Goal: Check status: Check status

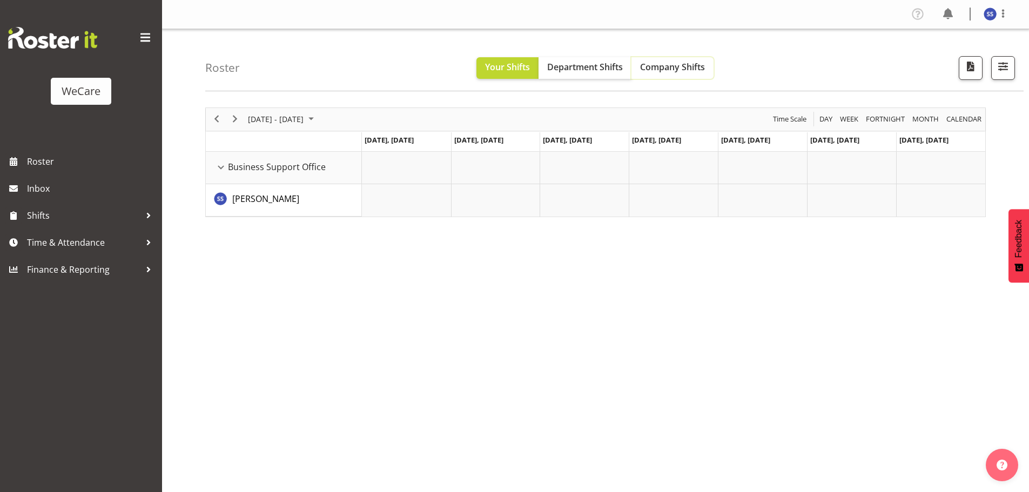
click at [661, 68] on span "Company Shifts" at bounding box center [672, 67] width 65 height 12
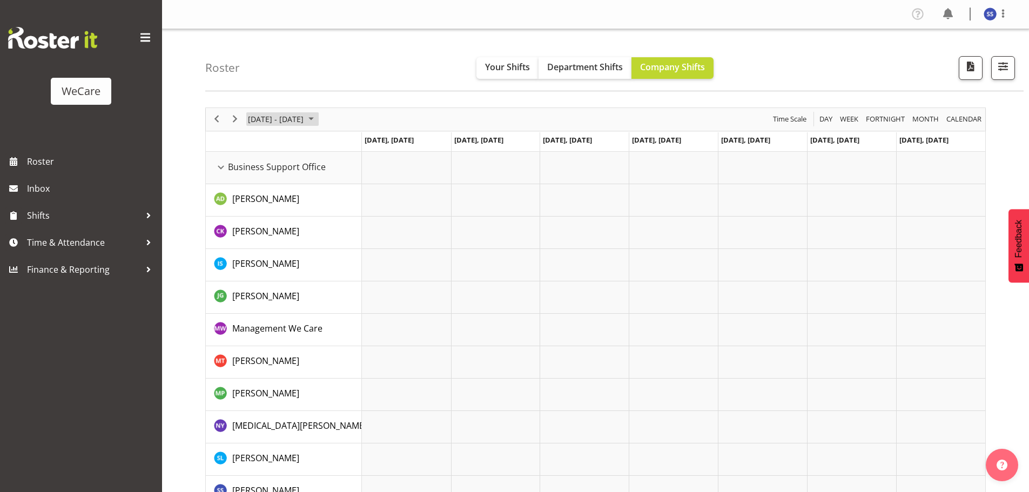
click at [318, 119] on span "June 2024" at bounding box center [311, 119] width 13 height 14
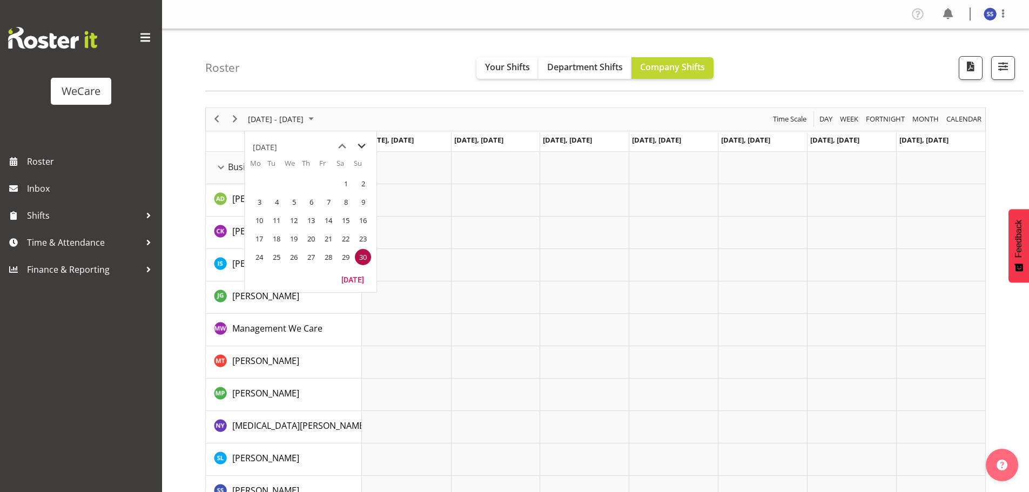
click at [362, 146] on span "next month" at bounding box center [361, 146] width 19 height 19
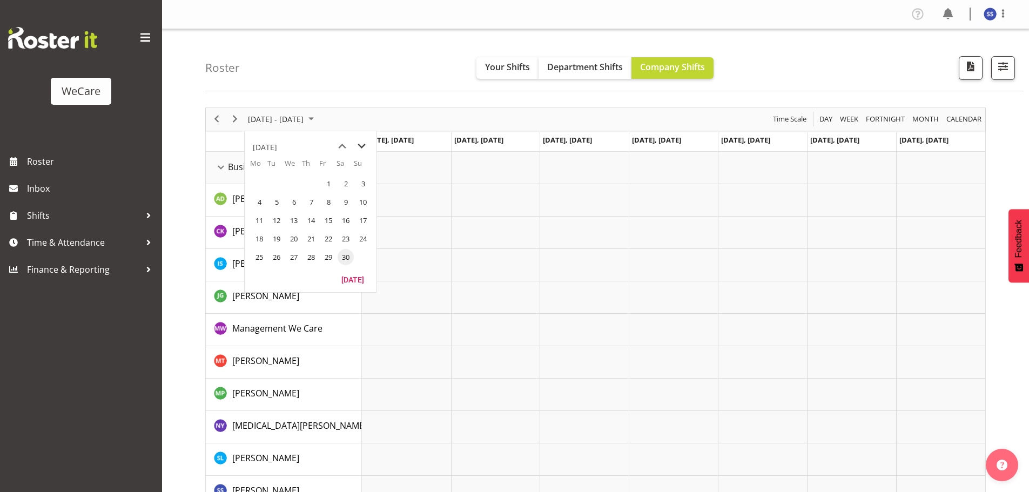
click at [362, 146] on span "next month" at bounding box center [361, 146] width 19 height 19
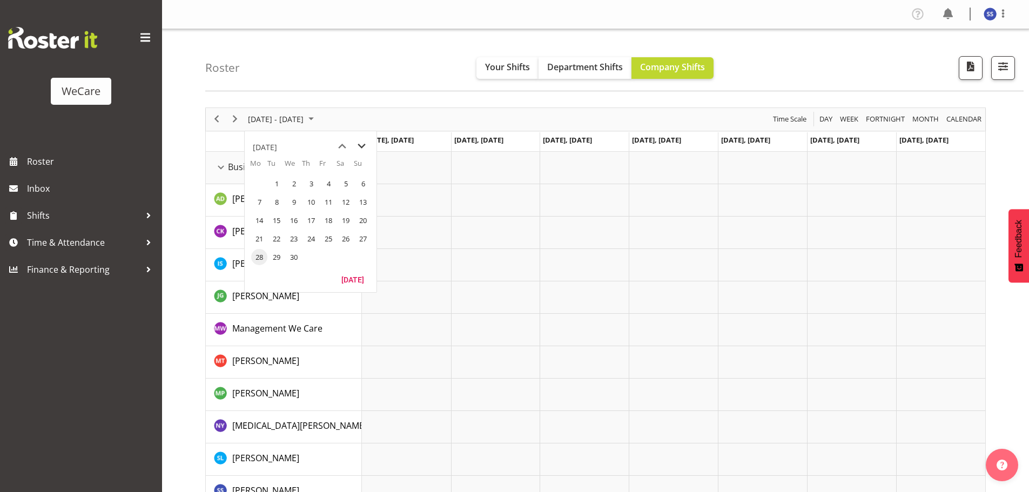
click at [362, 146] on span "next month" at bounding box center [361, 146] width 19 height 19
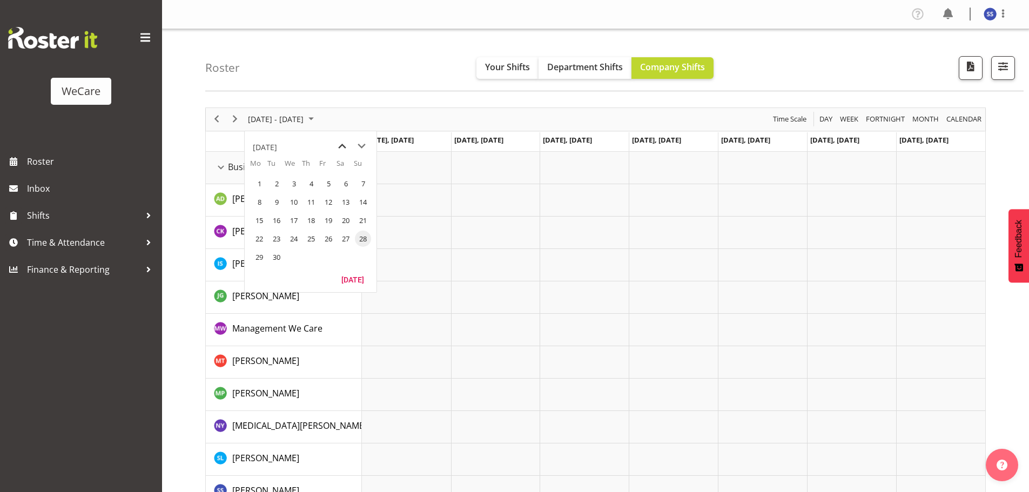
click at [339, 142] on span "previous month" at bounding box center [342, 146] width 19 height 19
click at [289, 218] on span "13" at bounding box center [294, 220] width 16 height 16
